Goal: Task Accomplishment & Management: Manage account settings

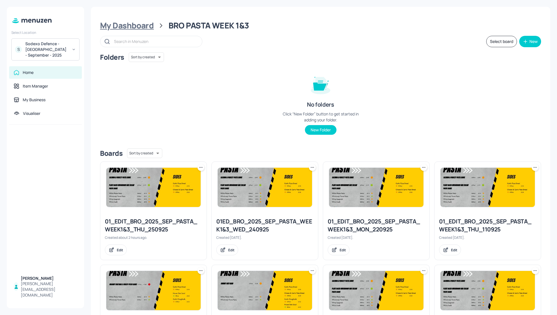
click at [120, 25] on div "My Dashboard" at bounding box center [127, 25] width 54 height 10
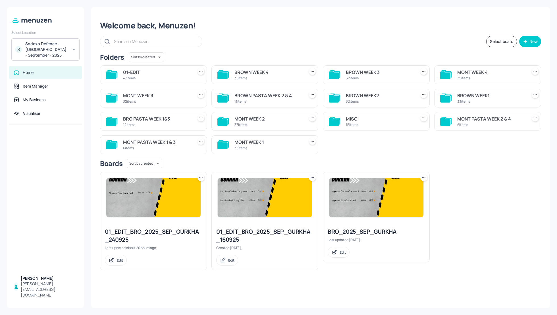
click at [141, 98] on div "MONT WEEK 3" at bounding box center [157, 95] width 68 height 7
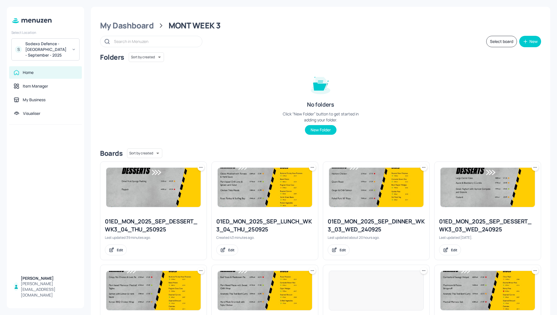
click at [266, 95] on div "Folders Sort by created id ​ No folders Click “New Folder” button to get starte…" at bounding box center [320, 97] width 441 height 91
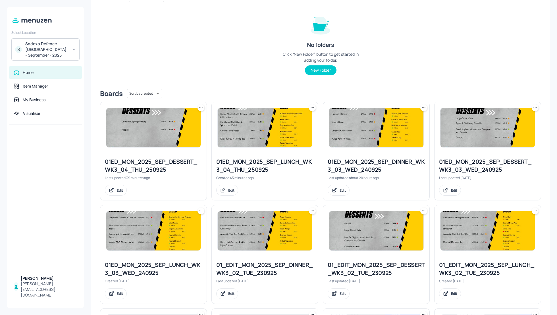
scroll to position [60, 0]
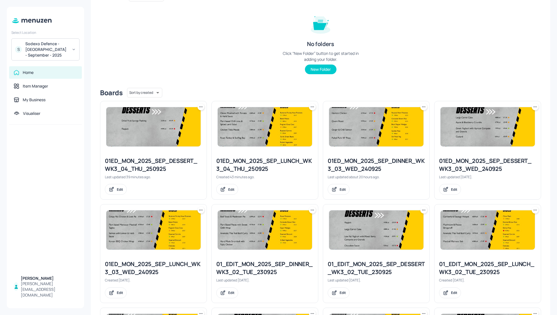
click at [150, 161] on div "01ED_MON_2025_SEP_DESSERT_WK3_04_THU_250925" at bounding box center [153, 165] width 97 height 16
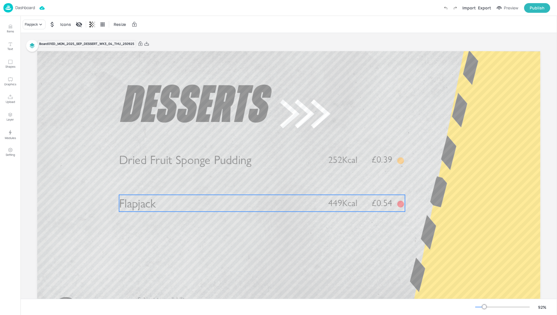
click at [162, 204] on p "Flapjack" at bounding box center [219, 203] width 200 height 17
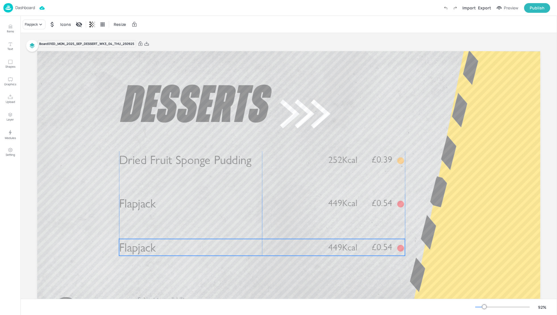
drag, startPoint x: 169, startPoint y: 206, endPoint x: 167, endPoint y: 247, distance: 41.2
click at [167, 247] on p "Flapjack" at bounding box center [219, 247] width 200 height 17
click at [33, 27] on div "Flapjack" at bounding box center [31, 24] width 13 height 5
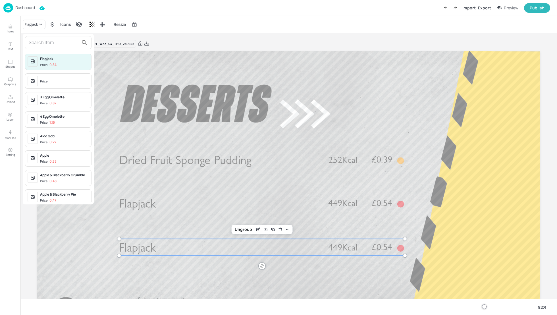
click at [33, 45] on input "text" at bounding box center [54, 42] width 50 height 9
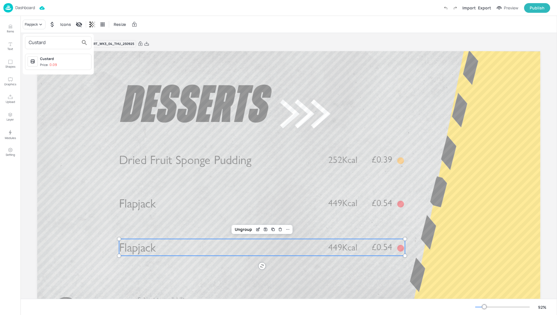
type input "Custard"
click at [47, 65] on div "Price: 0.09" at bounding box center [48, 64] width 17 height 5
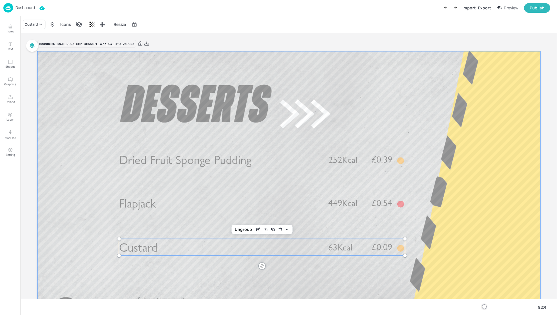
click at [483, 216] on div at bounding box center [288, 192] width 503 height 283
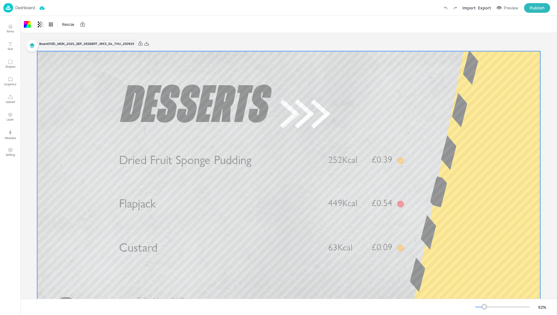
click at [486, 4] on div "Import Export Preview Publish" at bounding box center [495, 8] width 109 height 10
click at [486, 7] on div "Export" at bounding box center [484, 8] width 13 height 6
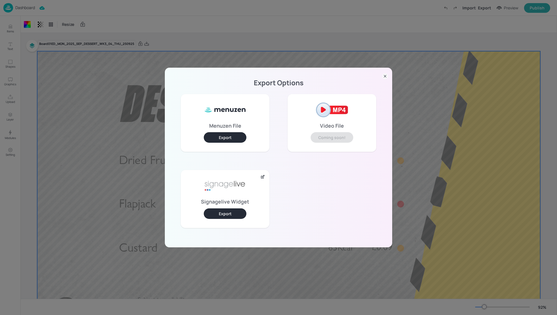
click at [237, 213] on button "Export" at bounding box center [225, 213] width 43 height 11
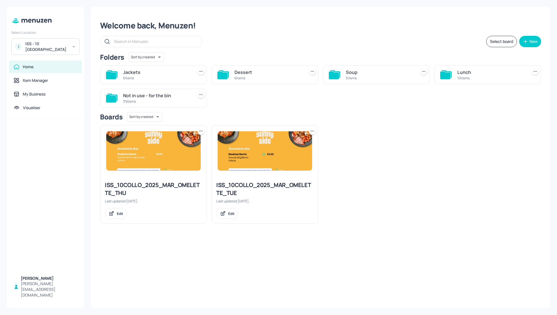
click at [461, 74] on div "Lunch" at bounding box center [491, 72] width 68 height 7
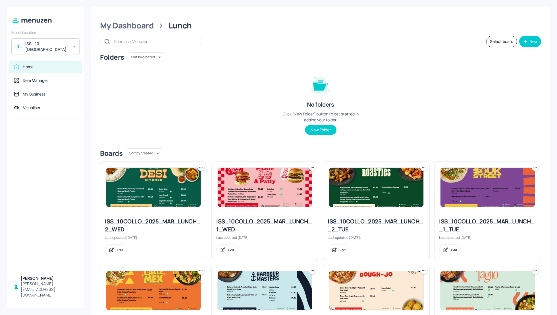
click at [457, 112] on div "Folders Sort by created id ​ No folders Click “New Folder” button to get starte…" at bounding box center [320, 97] width 441 height 91
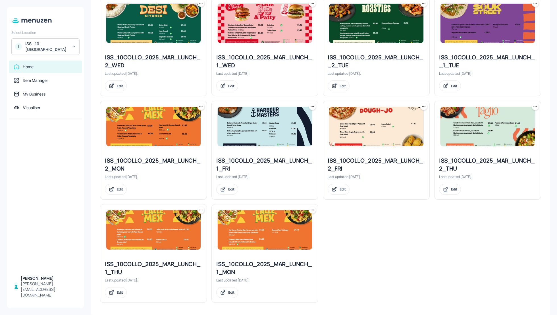
scroll to position [164, 0]
click at [140, 262] on div "ISS_10COLLO_2025_MAR_LUNCH_1_THU" at bounding box center [153, 268] width 97 height 16
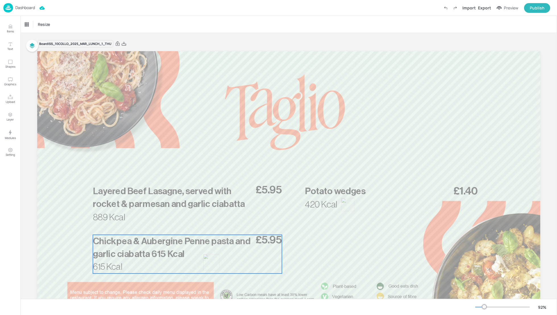
click at [205, 261] on div at bounding box center [211, 262] width 16 height 16
click at [182, 224] on icon "Edit Item" at bounding box center [183, 225] width 3 height 3
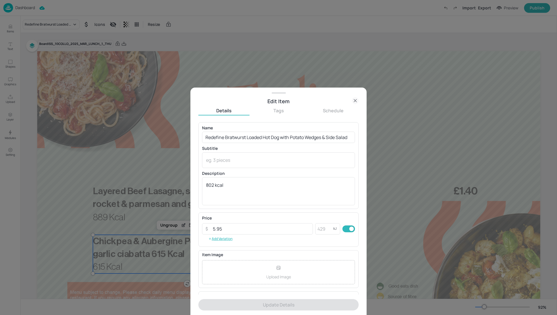
scroll to position [37, 0]
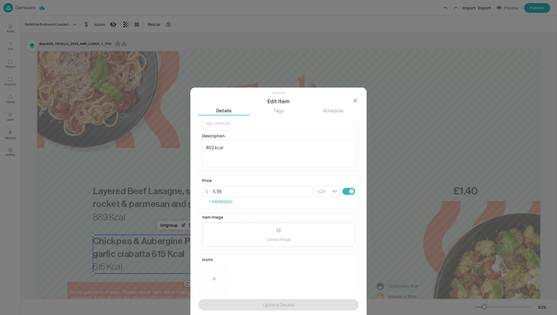
click at [228, 281] on div at bounding box center [278, 279] width 153 height 26
click at [218, 277] on div at bounding box center [214, 279] width 24 height 26
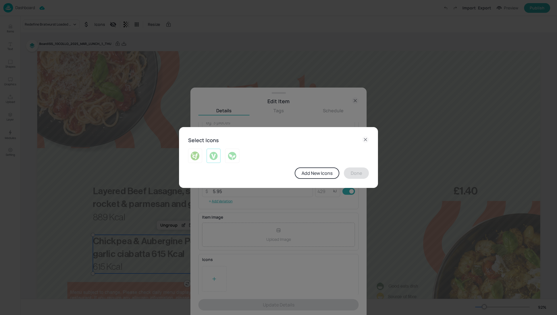
click at [216, 156] on img at bounding box center [213, 155] width 9 height 9
click at [355, 171] on button "Done" at bounding box center [356, 172] width 25 height 11
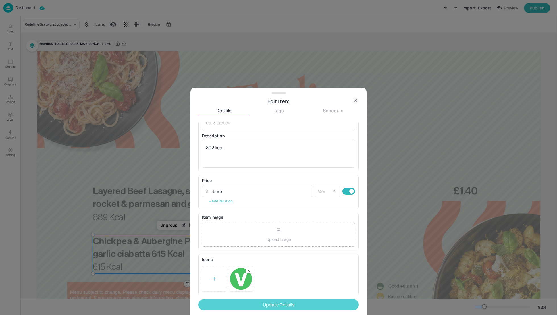
click at [313, 302] on button "Update Details" at bounding box center [278, 304] width 160 height 11
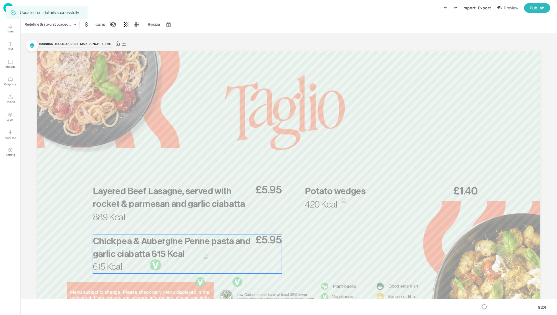
click at [211, 265] on div at bounding box center [211, 262] width 16 height 16
click at [170, 225] on div "Ungroup" at bounding box center [169, 224] width 22 height 7
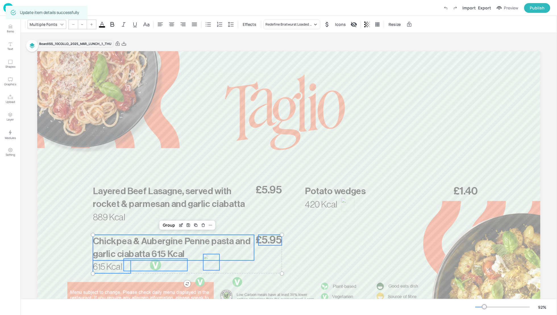
click at [213, 267] on div at bounding box center [211, 262] width 16 height 16
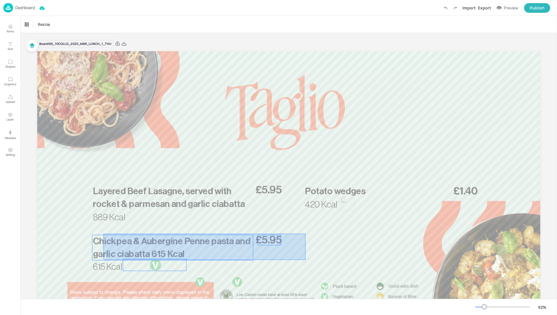
drag, startPoint x: 305, startPoint y: 260, endPoint x: 103, endPoint y: 233, distance: 203.6
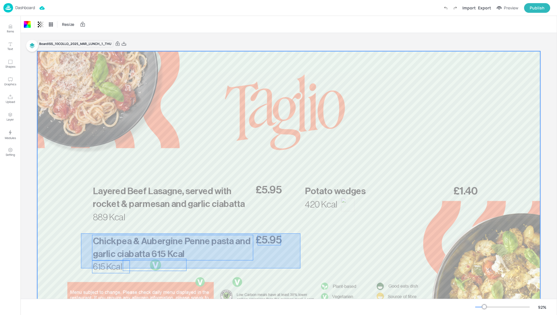
drag, startPoint x: 300, startPoint y: 268, endPoint x: 82, endPoint y: 233, distance: 221.1
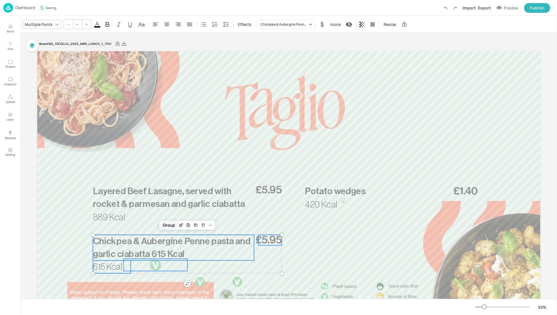
click at [173, 227] on div "Group" at bounding box center [168, 224] width 17 height 7
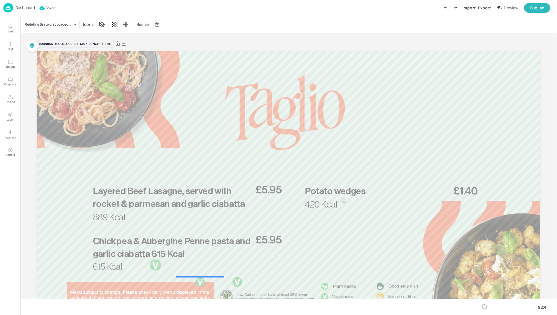
click at [199, 285] on div at bounding box center [200, 281] width 10 height 10
click at [236, 280] on div at bounding box center [237, 281] width 11 height 11
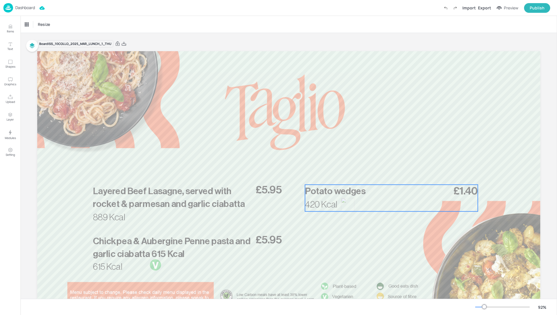
click at [322, 208] on span "420 Kcal" at bounding box center [321, 204] width 32 height 9
click at [386, 175] on icon "Edit Item" at bounding box center [387, 175] width 5 height 5
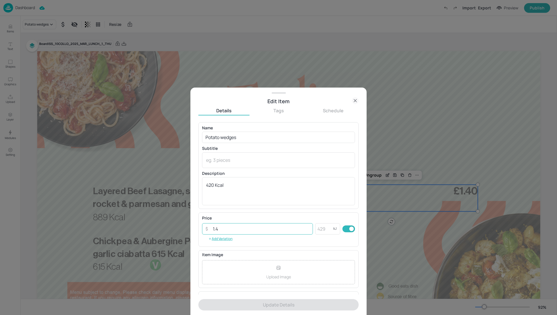
click at [219, 229] on input "1.4" at bounding box center [260, 228] width 103 height 11
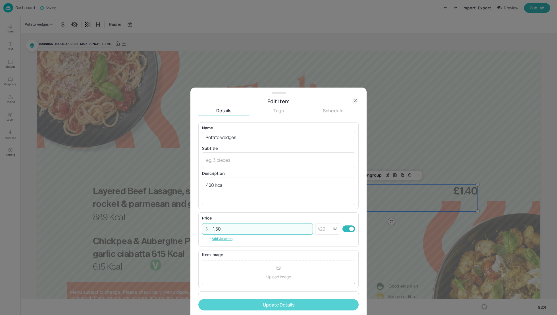
type input "1.50"
click at [279, 304] on button "Update Details" at bounding box center [278, 304] width 160 height 11
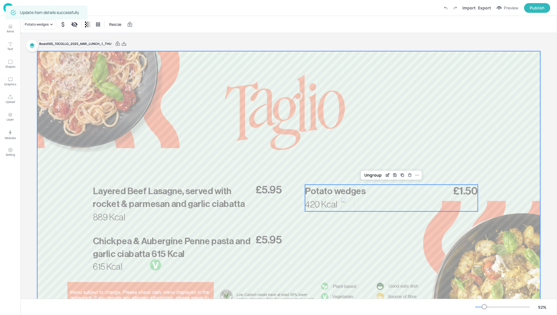
click at [332, 235] on div at bounding box center [288, 192] width 503 height 283
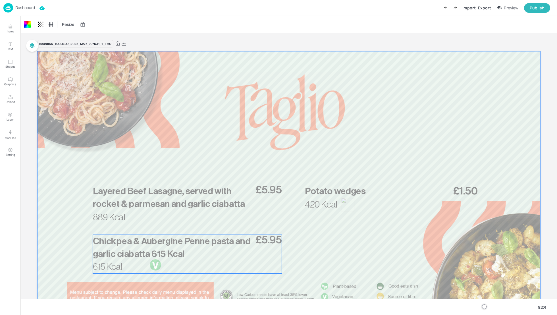
click at [141, 254] on span "Chickpea & Aubergine Penne pasta and garlic ciabatta 615 Kcal" at bounding box center [171, 247] width 157 height 22
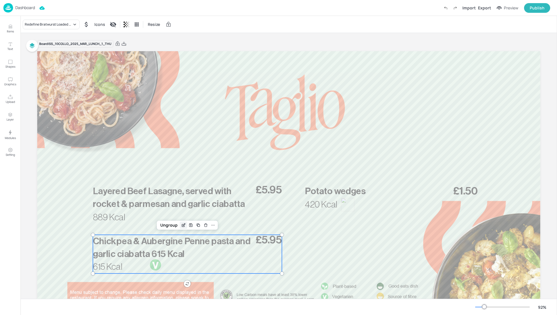
click at [181, 223] on icon "Edit Item" at bounding box center [183, 225] width 5 height 5
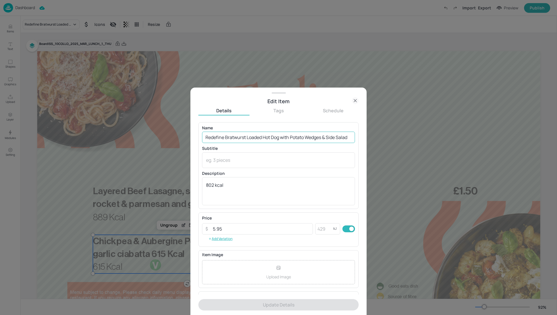
click at [336, 140] on input "Redefine Bratwurst Loaded Hot Dog with Potato Wedges & Side Salad" at bounding box center [278, 137] width 153 height 11
click at [355, 101] on icon at bounding box center [355, 100] width 7 height 7
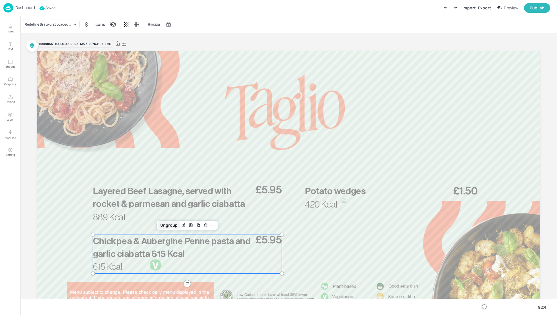
click at [166, 226] on div "Ungroup" at bounding box center [169, 224] width 22 height 7
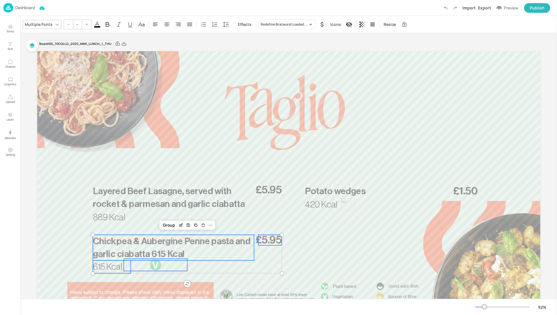
click at [166, 251] on span "Chickpea & Aubergine Penne pasta and garlic ciabatta 615 Kcal" at bounding box center [171, 247] width 157 height 22
type input "35"
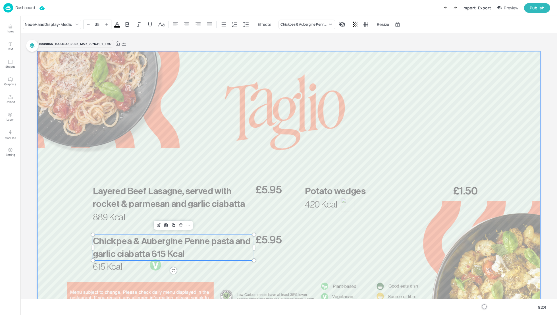
click at [230, 262] on div at bounding box center [288, 192] width 503 height 283
click at [210, 252] on p "Chickpea & Aubergine Penne pasta and garlic ciabatta 615 Kcal" at bounding box center [173, 248] width 161 height 26
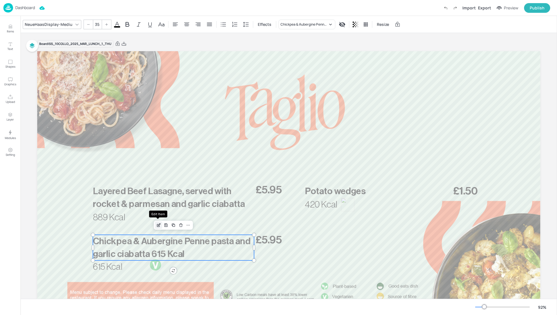
click at [159, 225] on icon "Edit Item" at bounding box center [158, 225] width 5 height 5
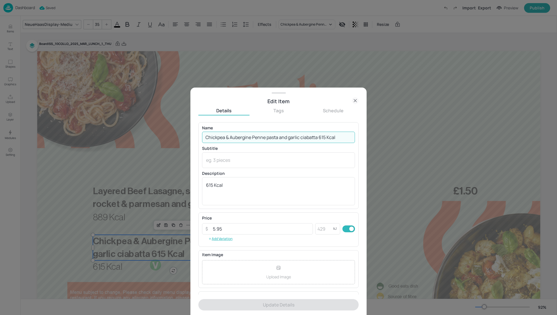
drag, startPoint x: 340, startPoint y: 138, endPoint x: 320, endPoint y: 137, distance: 20.5
click at [320, 137] on input "Chickpea & Aubergine Penne pasta and garlic ciabatta 615 Kcal" at bounding box center [278, 137] width 153 height 11
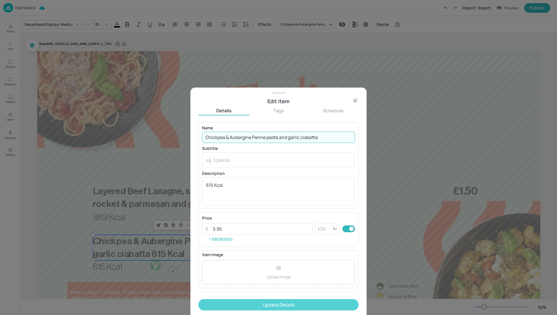
type input "Chickpea & Aubergine Penne pasta and garlic ciabatta"
click at [275, 309] on button "Update Details" at bounding box center [278, 304] width 160 height 11
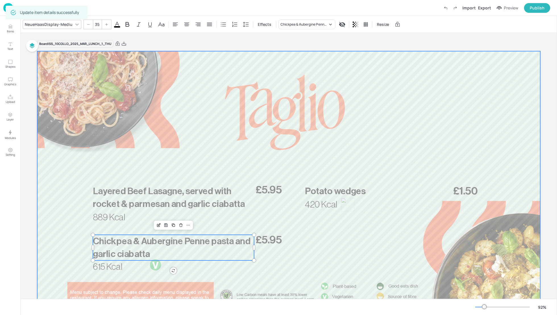
click at [313, 266] on div at bounding box center [288, 192] width 503 height 283
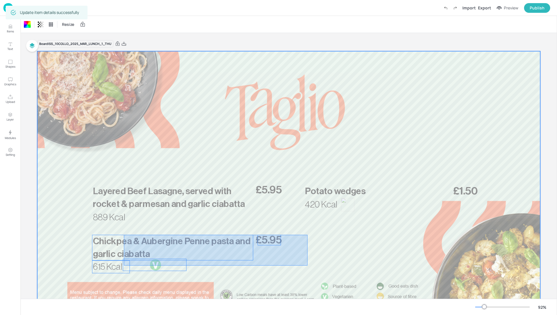
drag, startPoint x: 307, startPoint y: 265, endPoint x: 124, endPoint y: 234, distance: 186.1
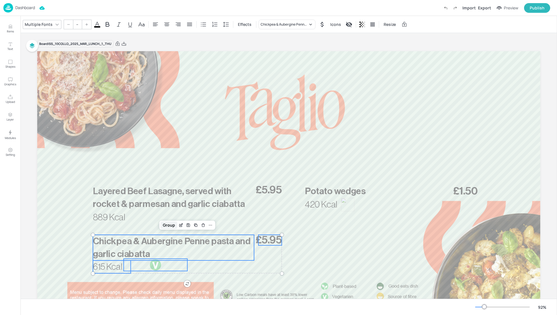
click at [167, 226] on div "Group" at bounding box center [168, 224] width 17 height 7
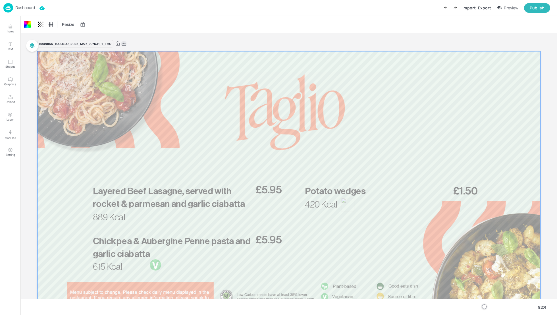
click at [123, 43] on icon at bounding box center [123, 44] width 5 height 6
